Goal: Task Accomplishment & Management: Manage account settings

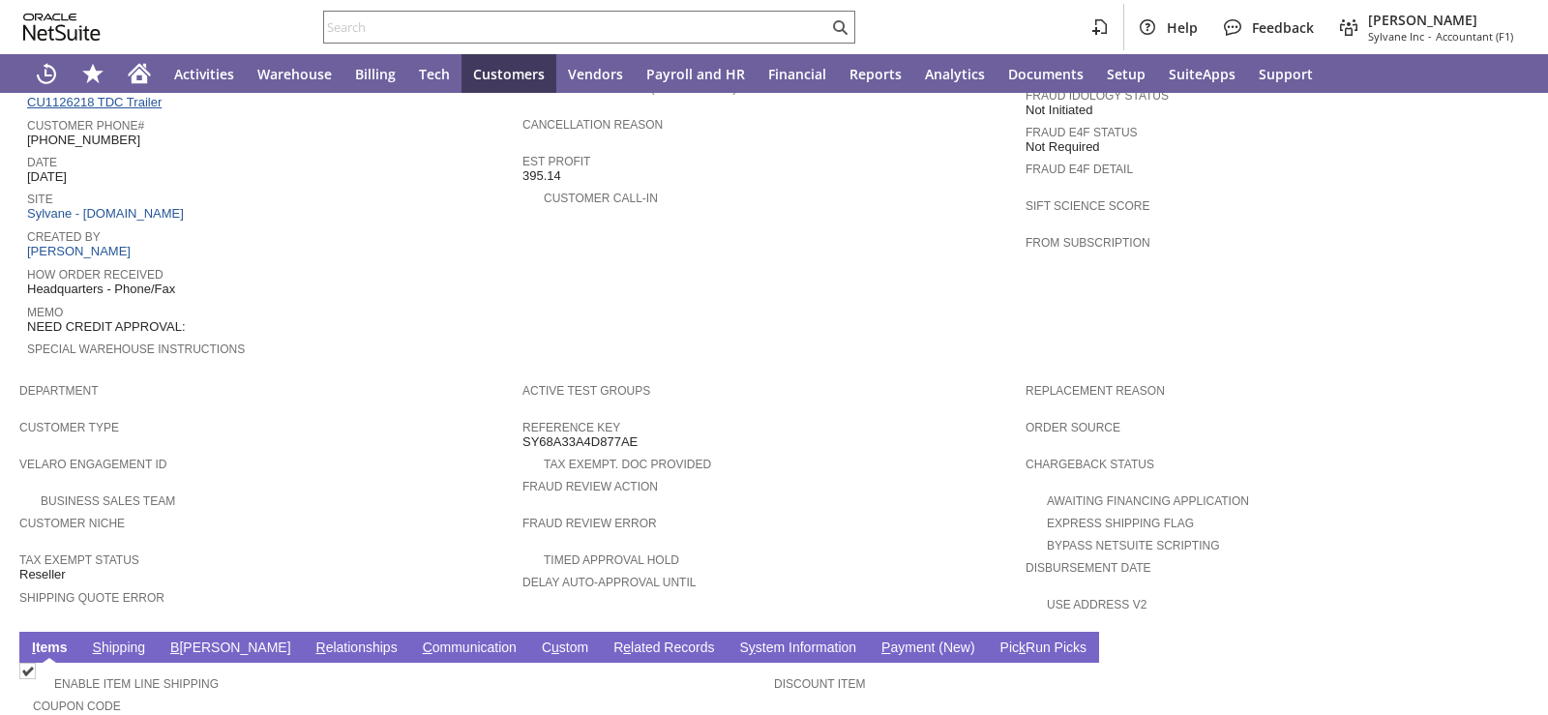
scroll to position [677, 0]
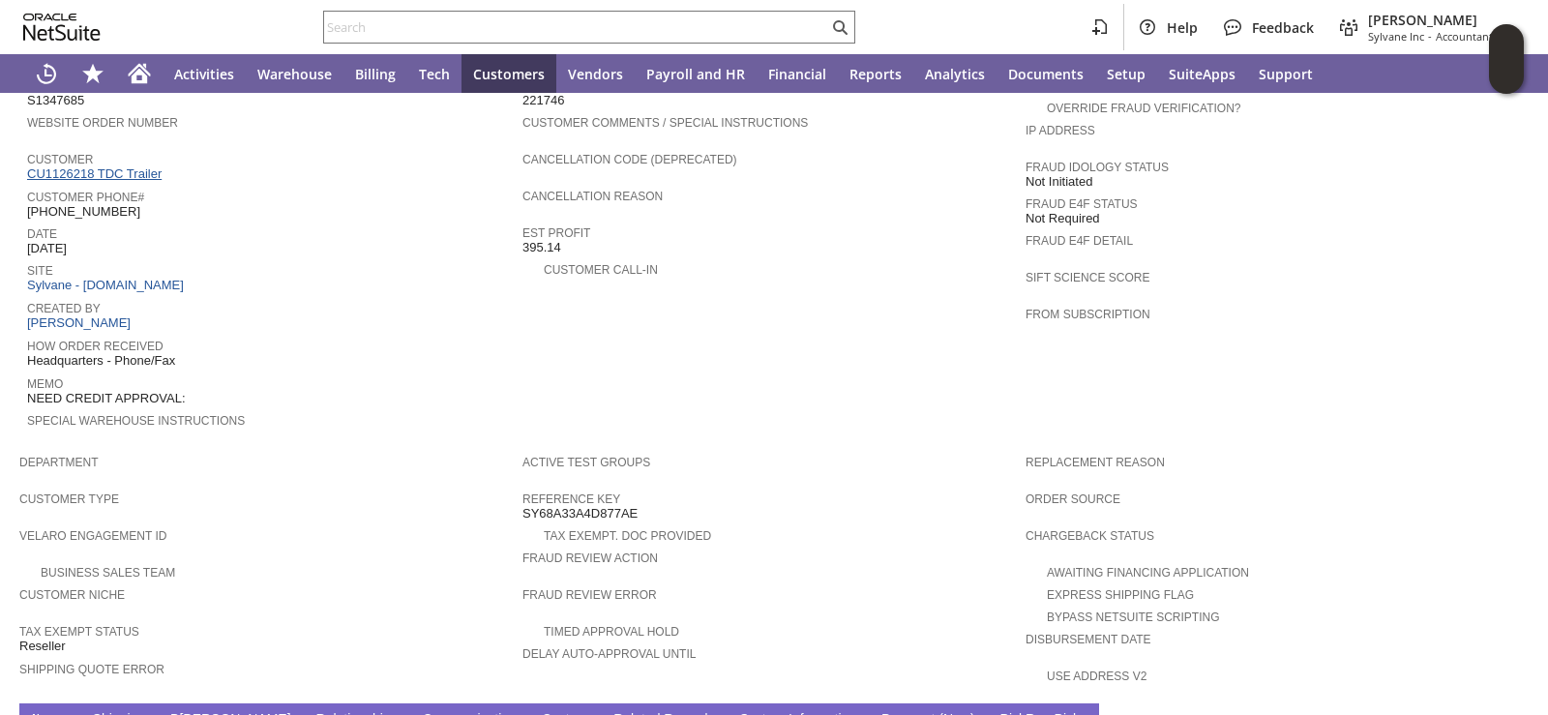
click at [126, 166] on link "CU1126218 TDC Trailer" at bounding box center [96, 173] width 139 height 15
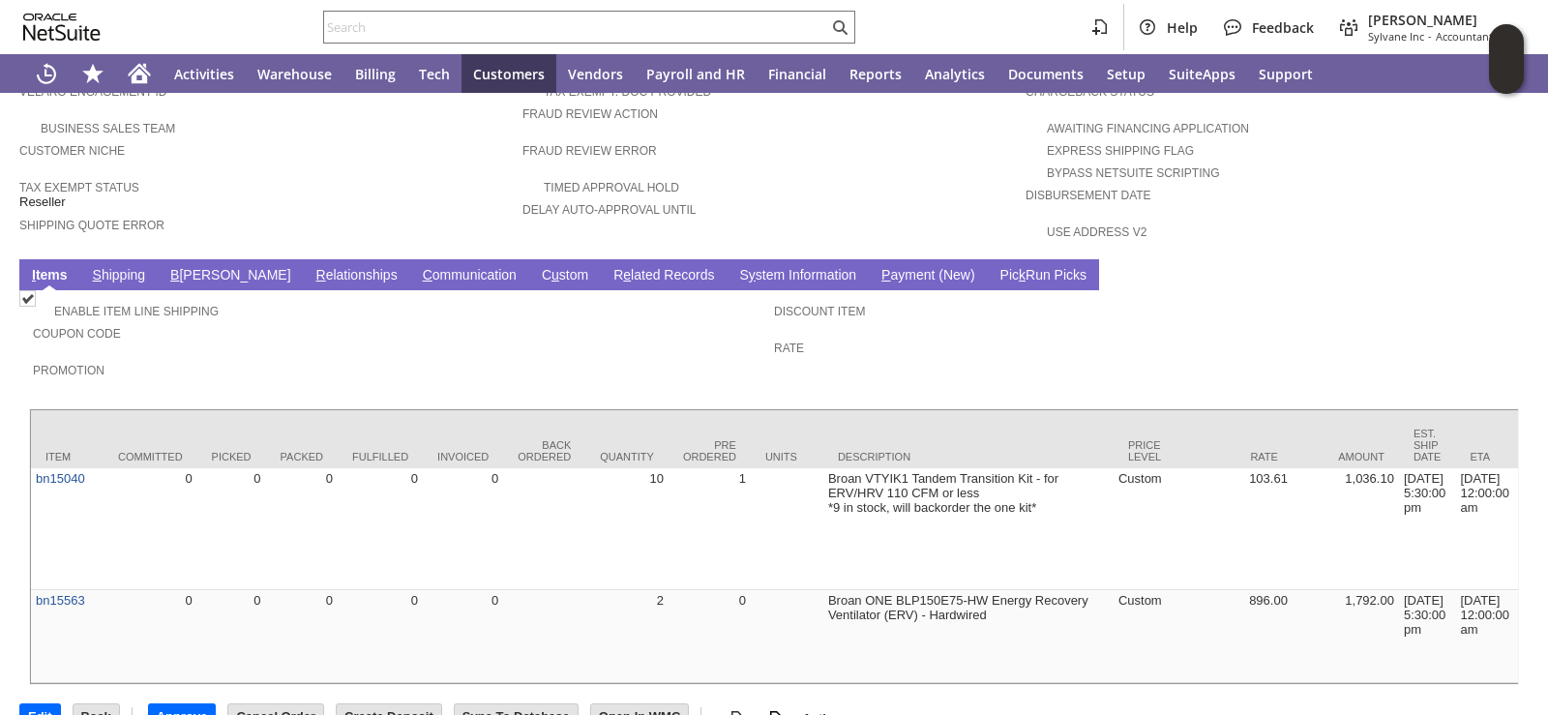
scroll to position [1134, 0]
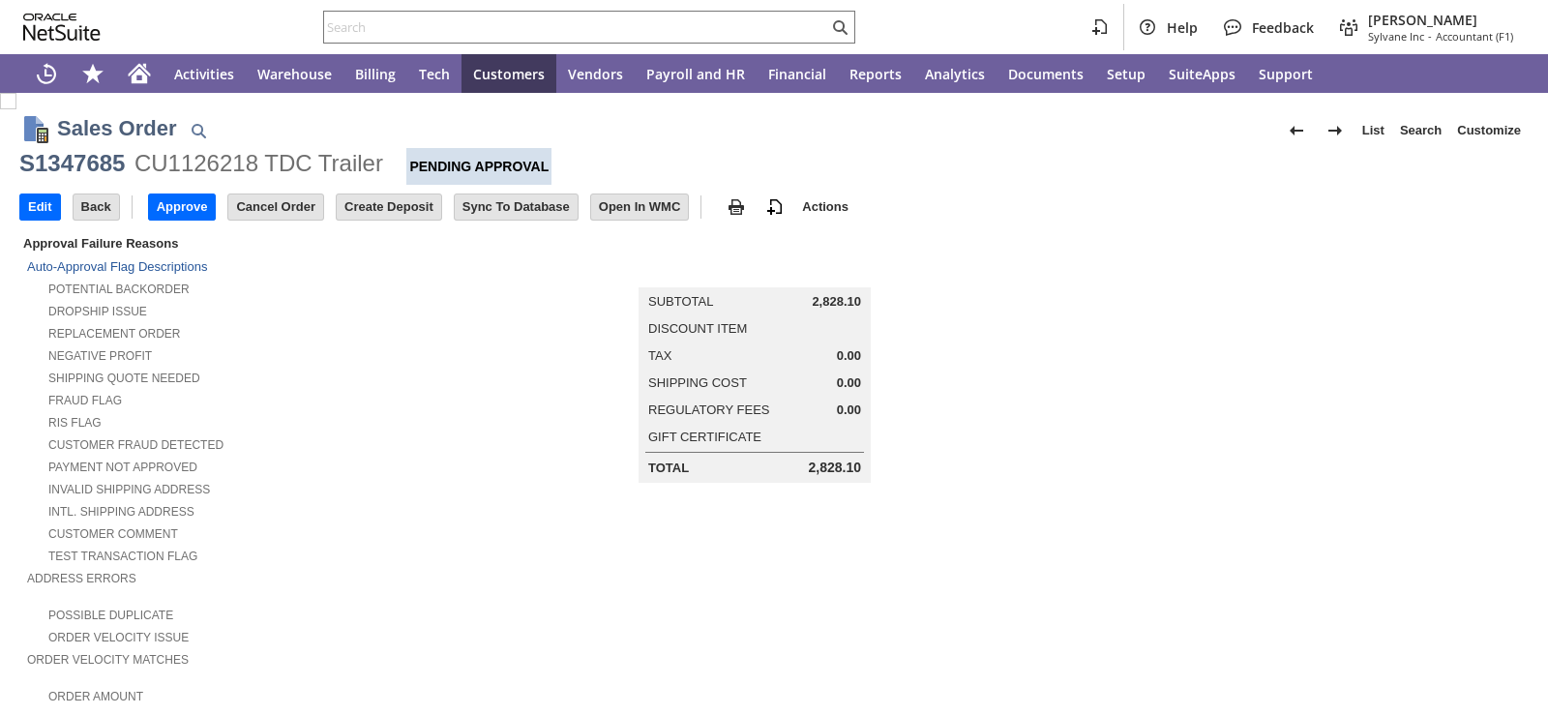
click at [181, 211] on input "Approve" at bounding box center [182, 206] width 67 height 25
click at [193, 204] on input "Approve" at bounding box center [182, 206] width 67 height 25
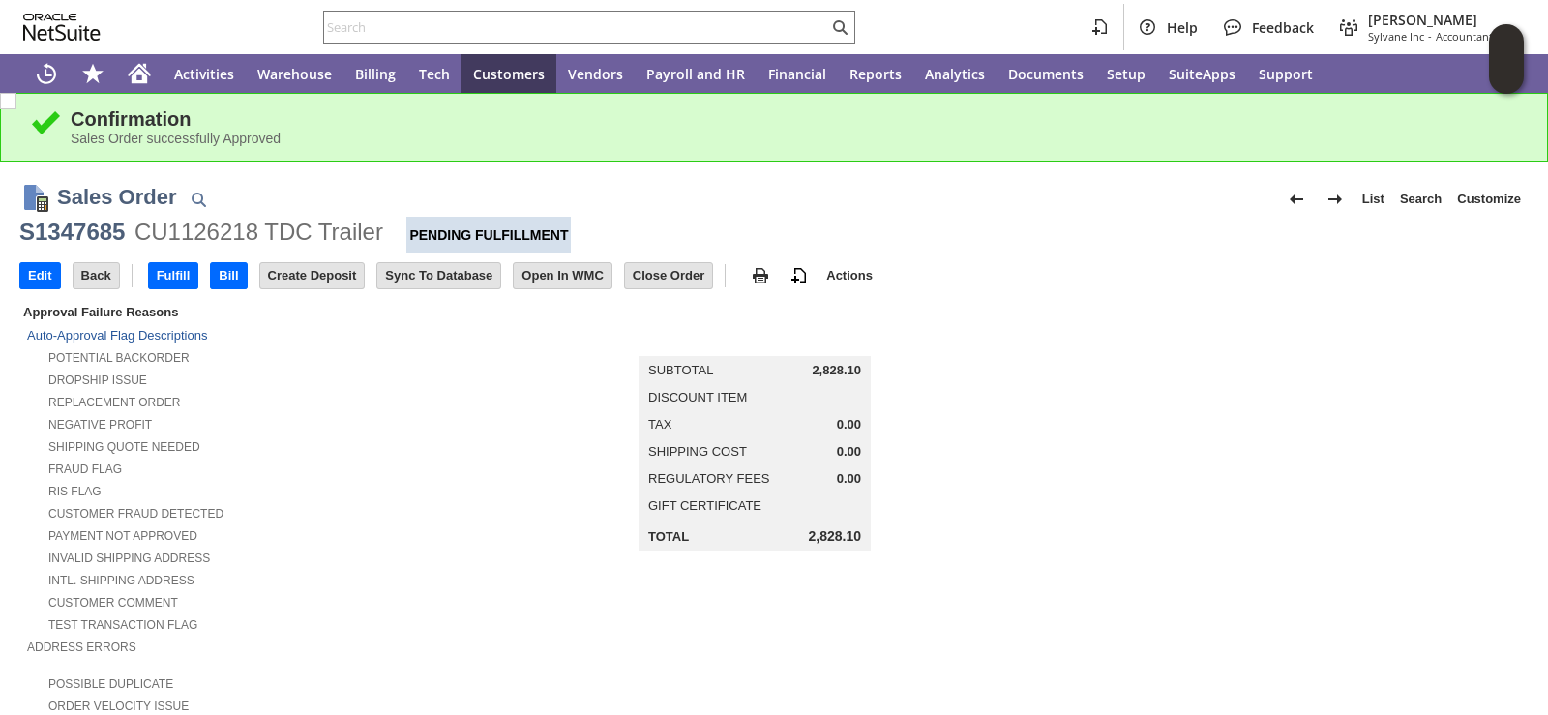
drag, startPoint x: 1050, startPoint y: 340, endPoint x: 1052, endPoint y: 328, distance: 11.8
click at [1051, 340] on td at bounding box center [1276, 538] width 503 height 474
click at [656, 19] on input "text" at bounding box center [576, 26] width 504 height 23
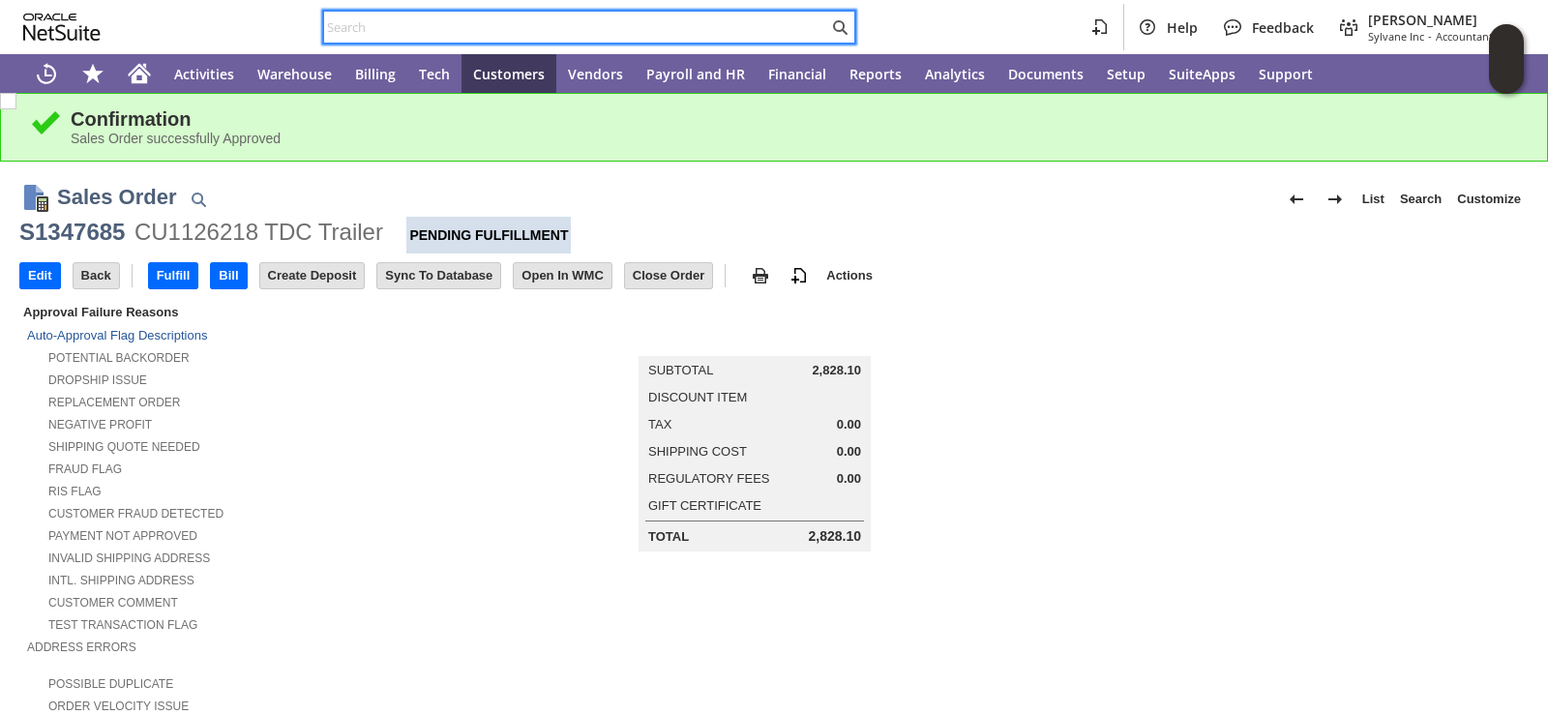
paste input "C709265710"
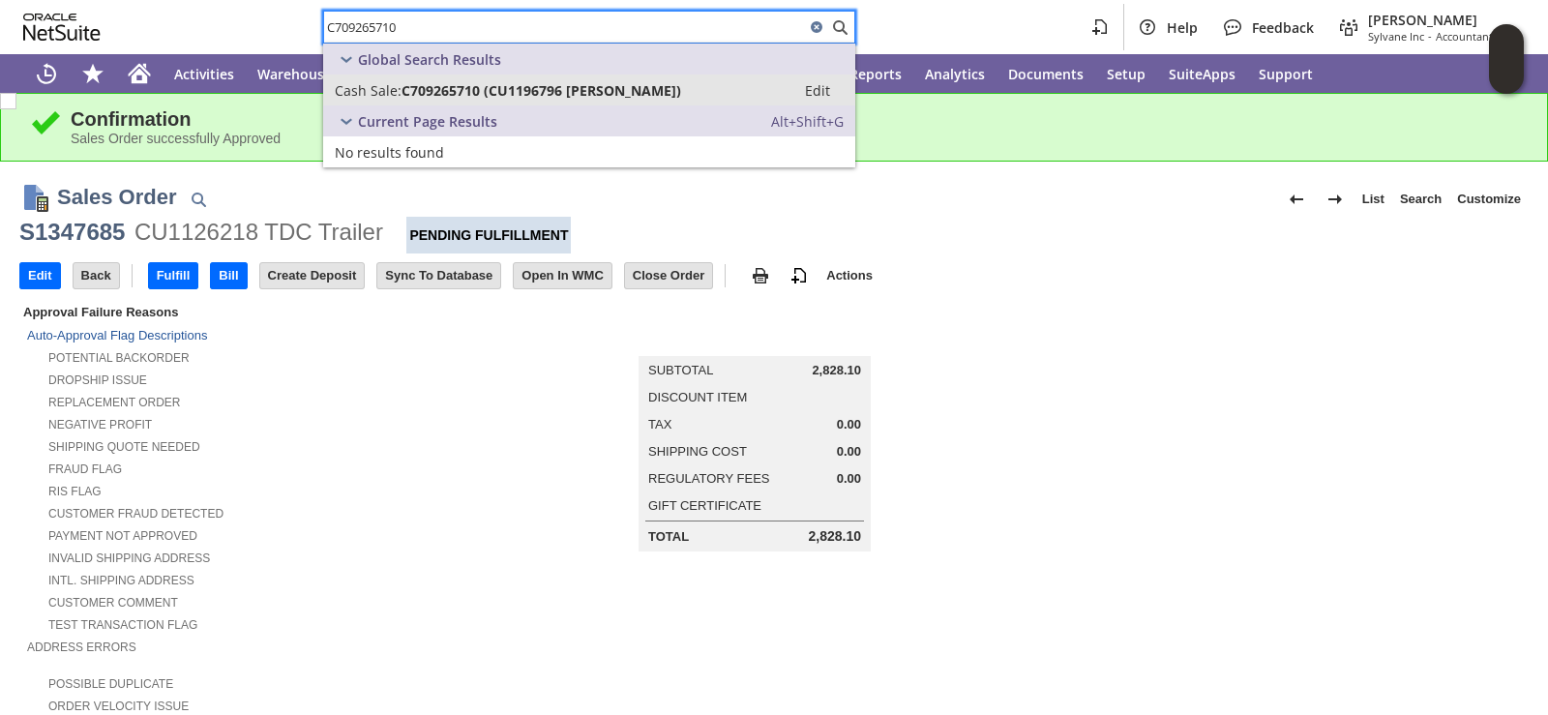
type input "C709265710"
click at [481, 88] on span "C709265710 (CU1196796 [PERSON_NAME])" at bounding box center [541, 90] width 280 height 18
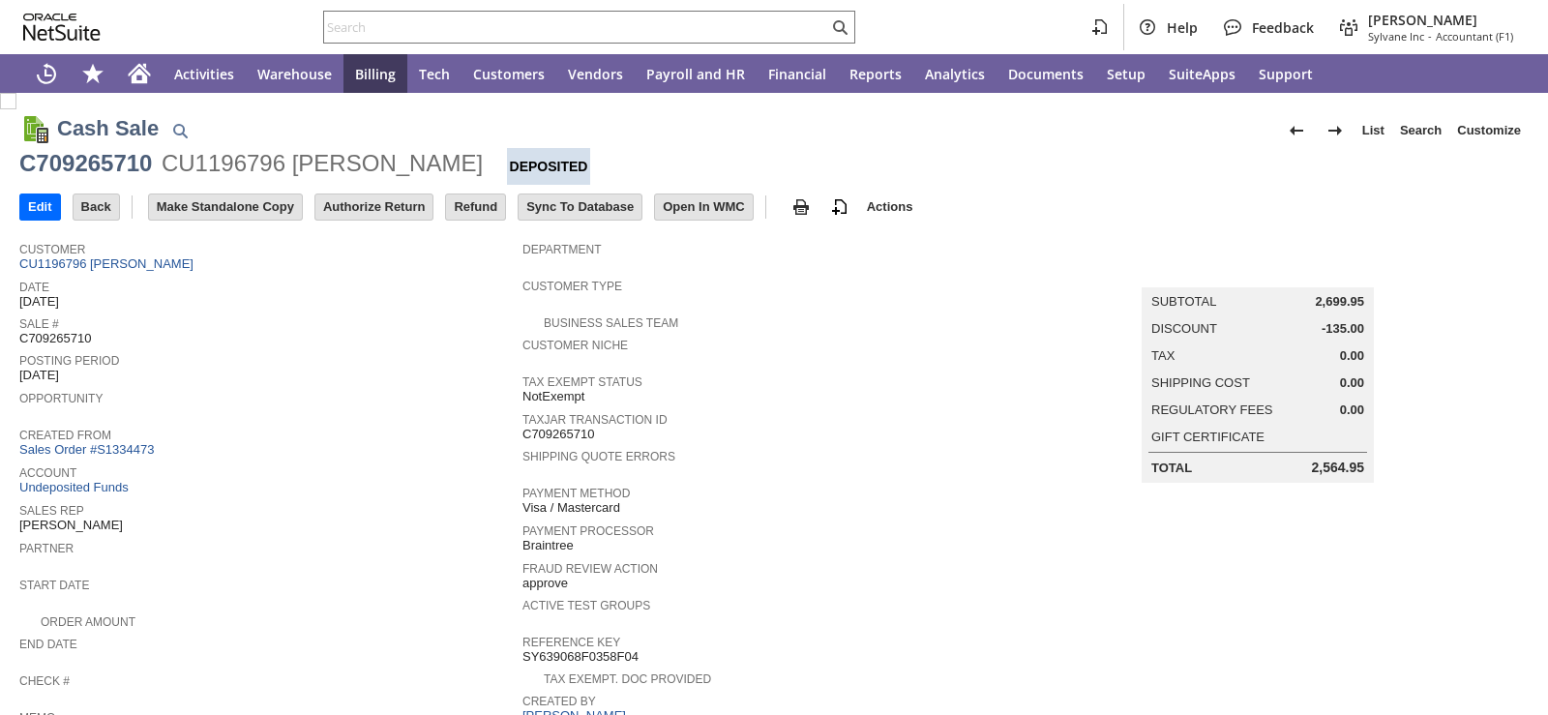
click at [118, 265] on link "CU1196796 MARIA BAHADOORSINGH" at bounding box center [108, 263] width 179 height 15
